Goal: Transaction & Acquisition: Purchase product/service

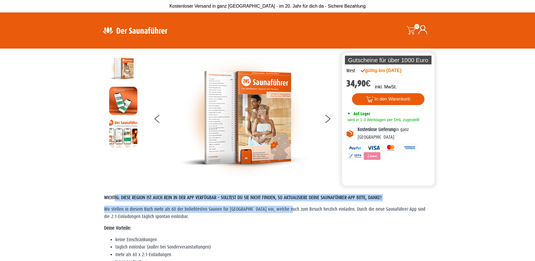
drag, startPoint x: 115, startPoint y: 198, endPoint x: 287, endPoint y: 211, distance: 172.4
click at [287, 211] on div "WICHTIG: DIESE REGION IST AUCH REIN IN DER APP VERFÜGBAR – SOLLTEST DU SIE NICH…" at bounding box center [267, 259] width 327 height 130
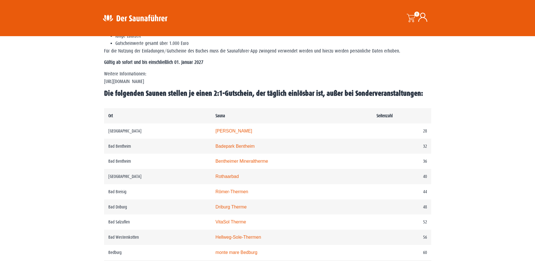
scroll to position [169, 0]
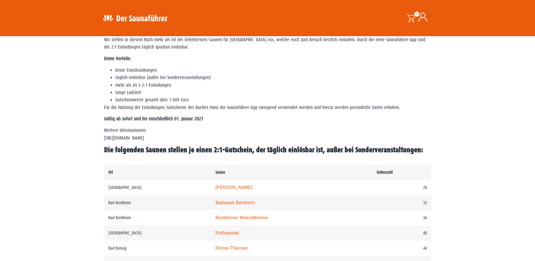
click at [275, 124] on div "WICHTIG: DIESE REGION IST AUCH REIN IN DER APP VERFÜGBAR – SOLLTEST DU SIE NICH…" at bounding box center [267, 90] width 327 height 130
drag, startPoint x: 112, startPoint y: 60, endPoint x: 159, endPoint y: 138, distance: 91.3
click at [159, 138] on div "WICHTIG: DIESE REGION IST AUCH REIN IN DER APP VERFÜGBAR – SOLLTEST DU SIE NICH…" at bounding box center [267, 90] width 327 height 130
click at [296, 120] on p "Gültig ab sofort und bis einschließlich 01. Januar 2027" at bounding box center [267, 118] width 327 height 7
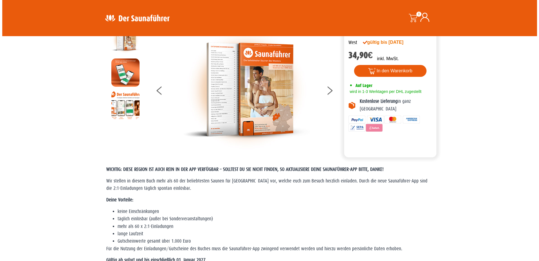
scroll to position [0, 0]
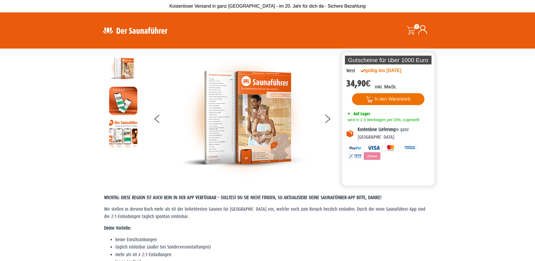
click at [387, 98] on button "In den Warenkorb" at bounding box center [388, 99] width 73 height 12
click at [391, 100] on button "In den Warenkorb" at bounding box center [388, 99] width 73 height 12
click at [391, 99] on button "In den Warenkorb" at bounding box center [388, 99] width 73 height 12
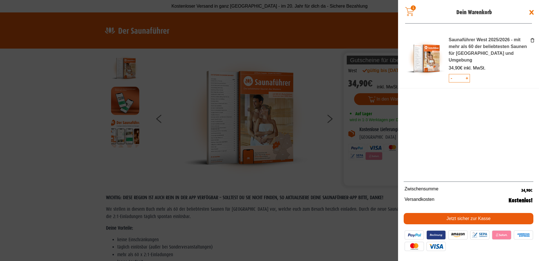
click at [466, 220] on link "Jetzt sicher zur Kasse" at bounding box center [469, 218] width 130 height 11
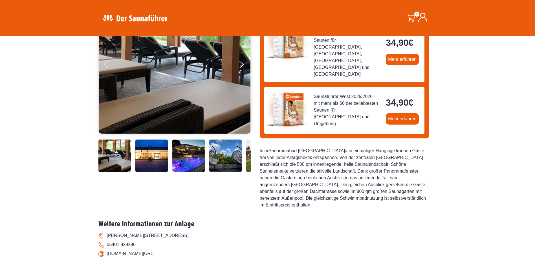
scroll to position [141, 0]
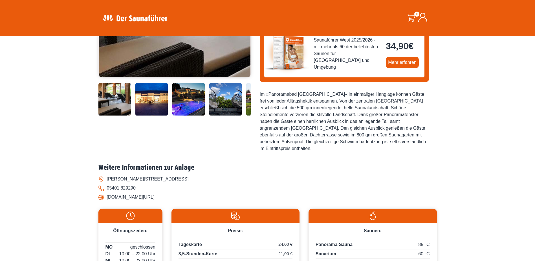
drag, startPoint x: 206, startPoint y: 157, endPoint x: 103, endPoint y: 157, distance: 103.5
click at [103, 174] on li "Carl-Stahmer-Weg 37, 49124 Georgsmarienhütte" at bounding box center [267, 178] width 339 height 9
copy li "Carl-Stahmer-Weg 37, 49124 Georgsmarienhütte"
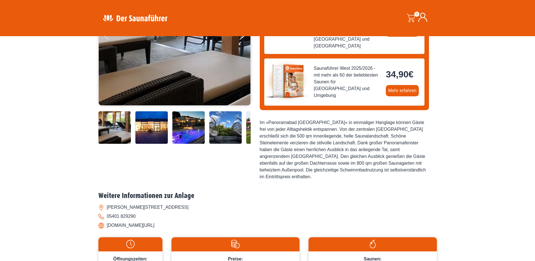
scroll to position [0, 0]
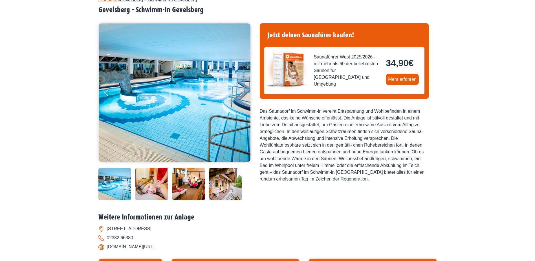
scroll to position [113, 0]
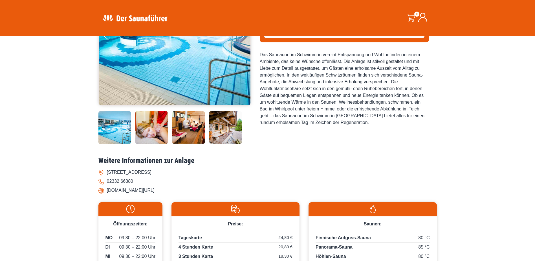
drag, startPoint x: 171, startPoint y: 170, endPoint x: 108, endPoint y: 169, distance: 62.4
click at [108, 169] on li "Ochsenkamp 54, 58285 Gevelsberg" at bounding box center [267, 172] width 339 height 9
copy li "Ochsenkamp 54, 58285 Gevelsberg"
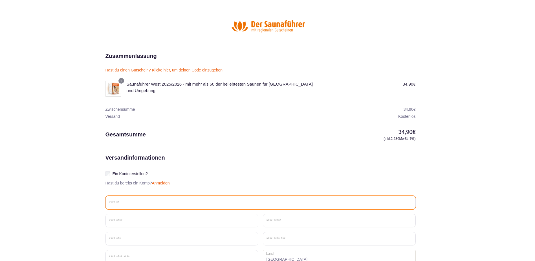
click at [144, 201] on input "Email *" at bounding box center [261, 203] width 310 height 14
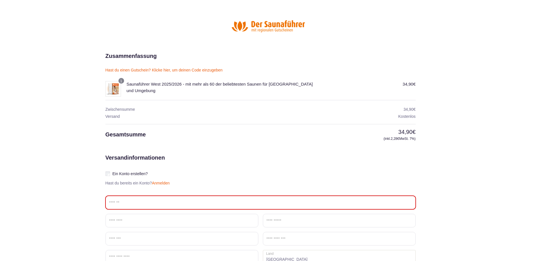
click at [125, 203] on input "Email *" at bounding box center [261, 203] width 310 height 14
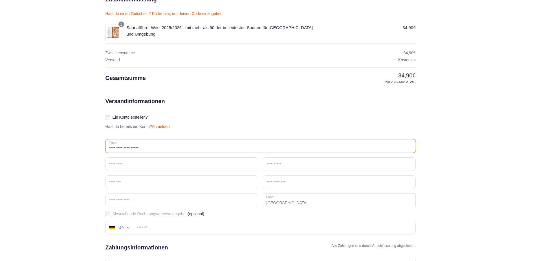
scroll to position [85, 0]
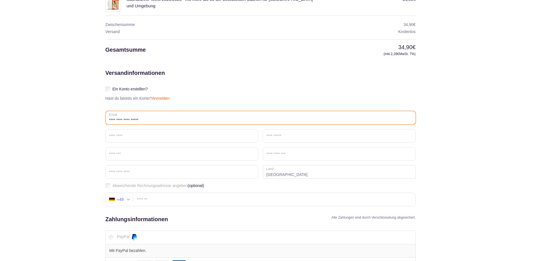
type input "**********"
click at [133, 139] on input "Vorname *" at bounding box center [182, 136] width 153 height 14
type input "*****"
click at [315, 139] on input "Nachname *" at bounding box center [339, 136] width 153 height 14
type input "******"
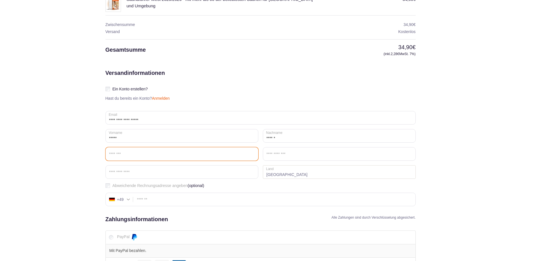
click at [127, 154] on input "Straße *" at bounding box center [182, 154] width 153 height 14
type input "*"
type input "**********"
click at [304, 155] on input "Ort / Stadt *" at bounding box center [339, 154] width 153 height 14
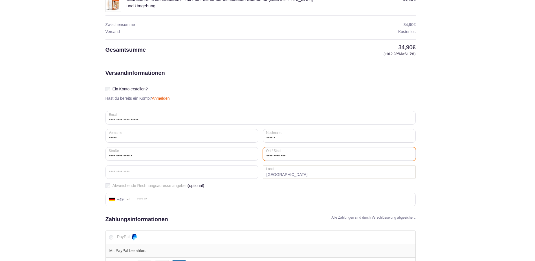
click at [268, 157] on input "**********" at bounding box center [339, 154] width 153 height 14
type input "**********"
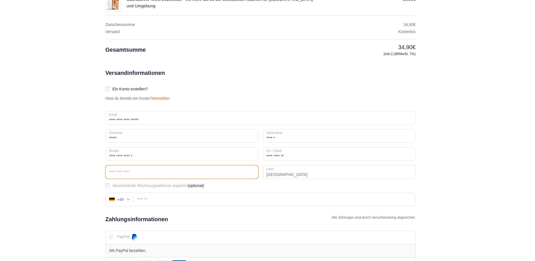
click at [216, 167] on input "Postleitzahl *" at bounding box center [182, 172] width 153 height 14
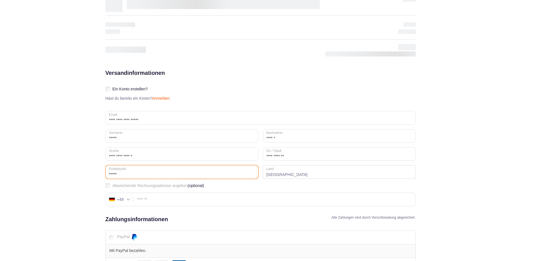
type input "*****"
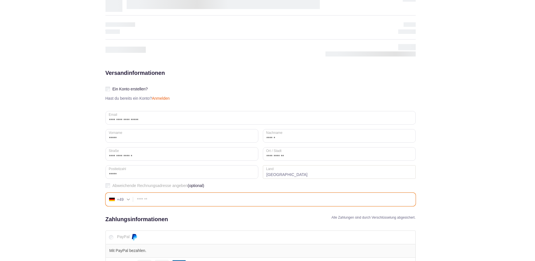
click at [183, 204] on input "Telefon (optional)" at bounding box center [261, 199] width 310 height 14
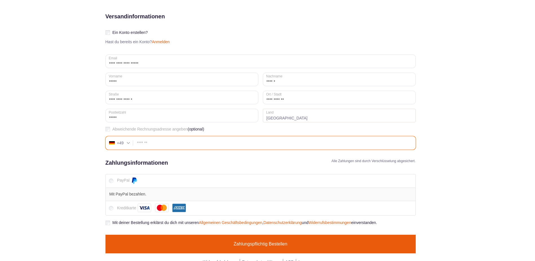
scroll to position [149, 0]
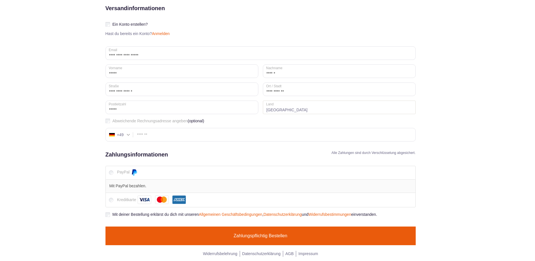
click at [280, 232] on button "Zahlungspflichtig bestellen" at bounding box center [261, 235] width 310 height 19
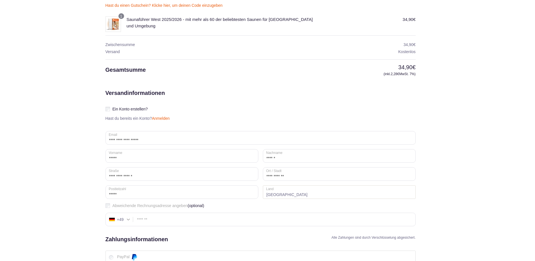
scroll to position [163, 0]
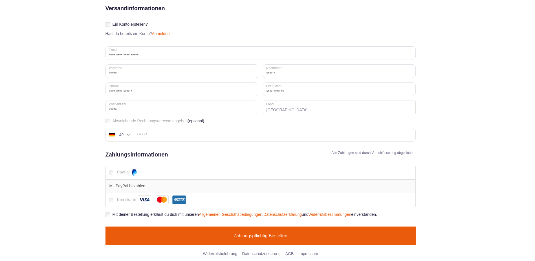
click at [280, 240] on button "Zahlungspflichtig bestellen" at bounding box center [261, 235] width 310 height 19
click at [253, 234] on button "Zahlungspflichtig bestellen" at bounding box center [261, 235] width 310 height 19
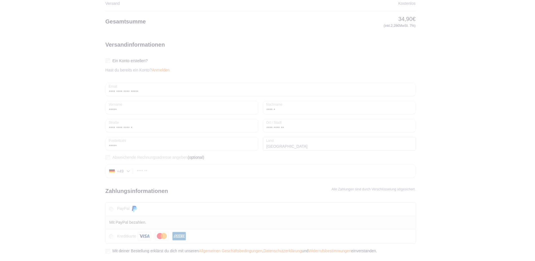
scroll to position [149, 0]
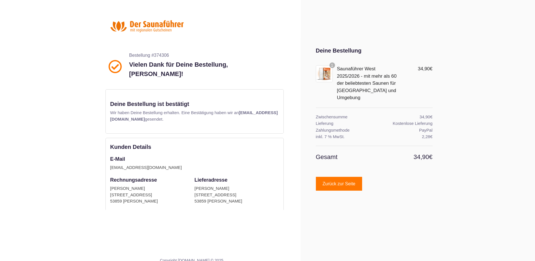
click at [421, 194] on div "Deine Bestellung Saunaführer West 2025/2026 - mit mehr als 60 der beliebtesten …" at bounding box center [367, 124] width 132 height 173
